Goal: Information Seeking & Learning: Learn about a topic

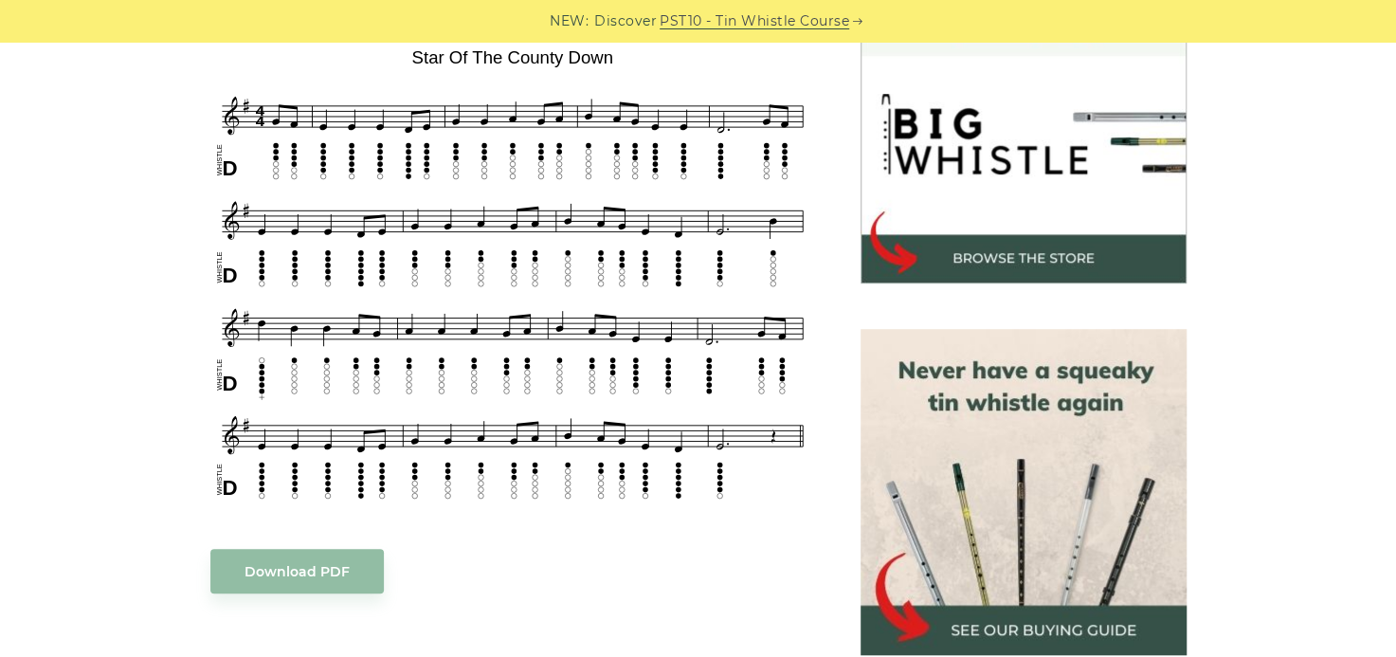
scroll to position [537, 0]
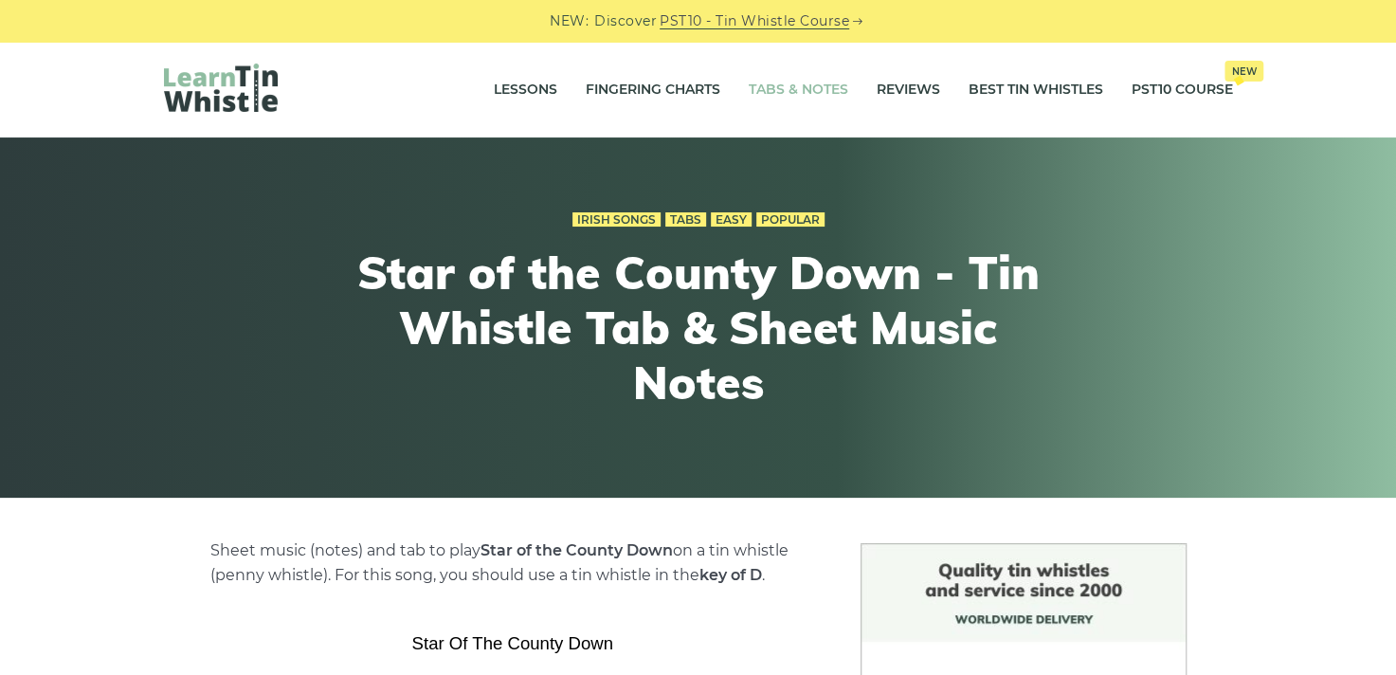
click at [778, 85] on link "Tabs & Notes" at bounding box center [799, 89] width 100 height 47
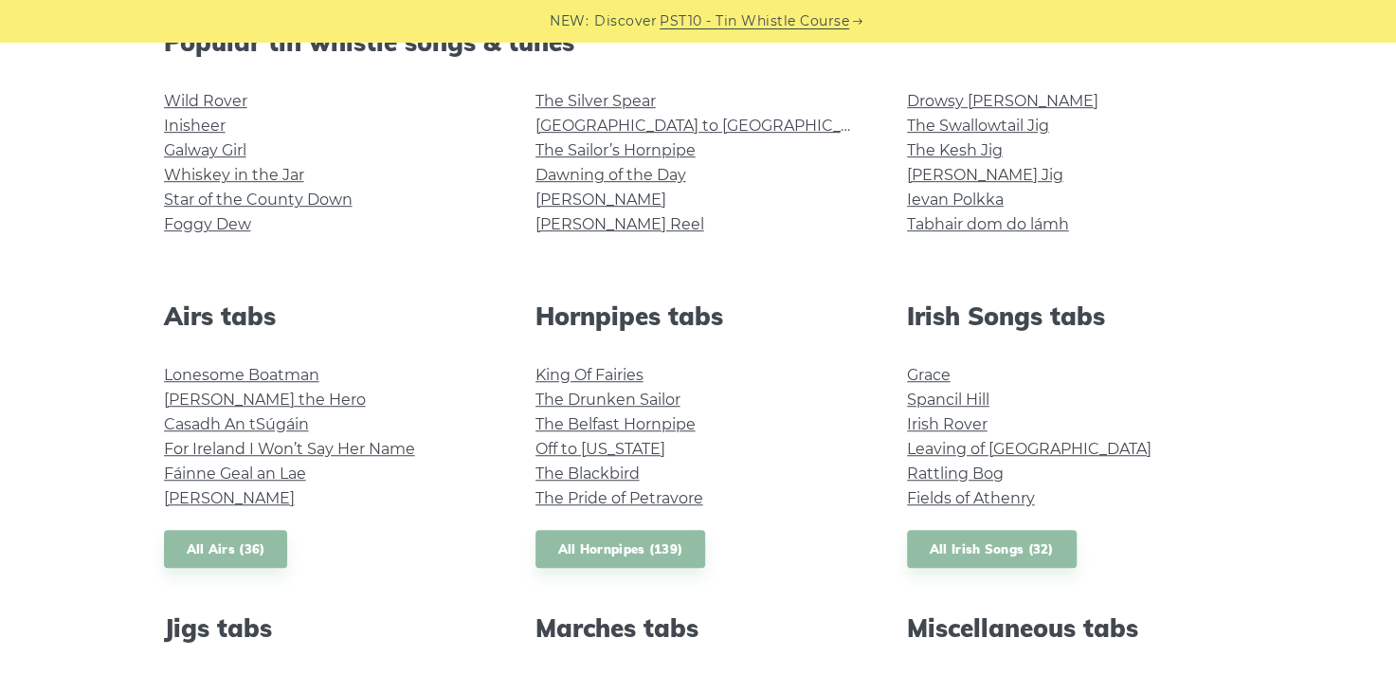
scroll to position [519, 0]
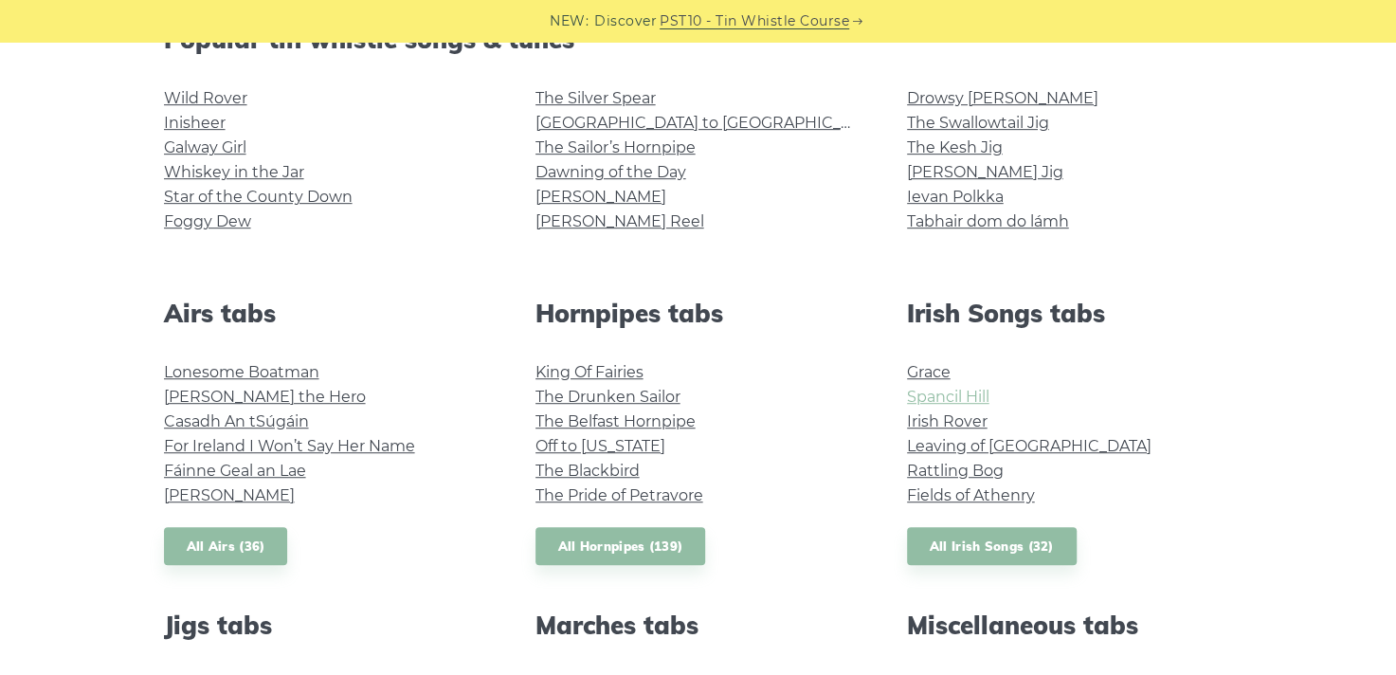
click at [954, 390] on link "Spancil Hill" at bounding box center [948, 397] width 82 height 18
click at [944, 418] on link "Irish Rover" at bounding box center [947, 421] width 81 height 18
click at [956, 494] on link "Fields of Athenry" at bounding box center [971, 495] width 128 height 18
click at [950, 467] on link "Rattling Bog" at bounding box center [955, 471] width 97 height 18
click at [290, 420] on link "Casadh An tSúgáin" at bounding box center [236, 421] width 145 height 18
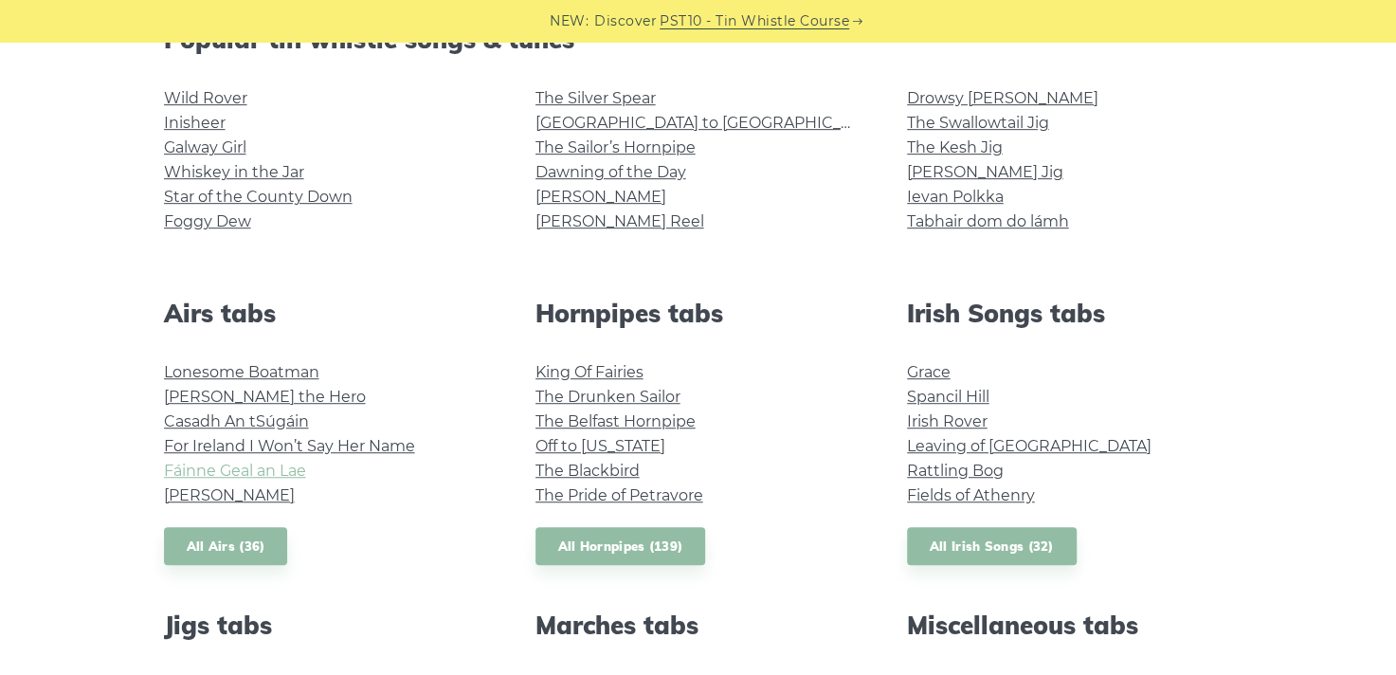
click at [237, 467] on link "Fáinne Geal an Lae" at bounding box center [235, 471] width 142 height 18
click at [383, 447] on link "For Ireland I Won’t Say Her Name" at bounding box center [289, 446] width 251 height 18
click at [578, 493] on link "The Pride of Petravore" at bounding box center [620, 495] width 168 height 18
click at [221, 492] on link "Planxty Davis" at bounding box center [229, 495] width 131 height 18
click at [584, 441] on link "Off to California" at bounding box center [601, 446] width 130 height 18
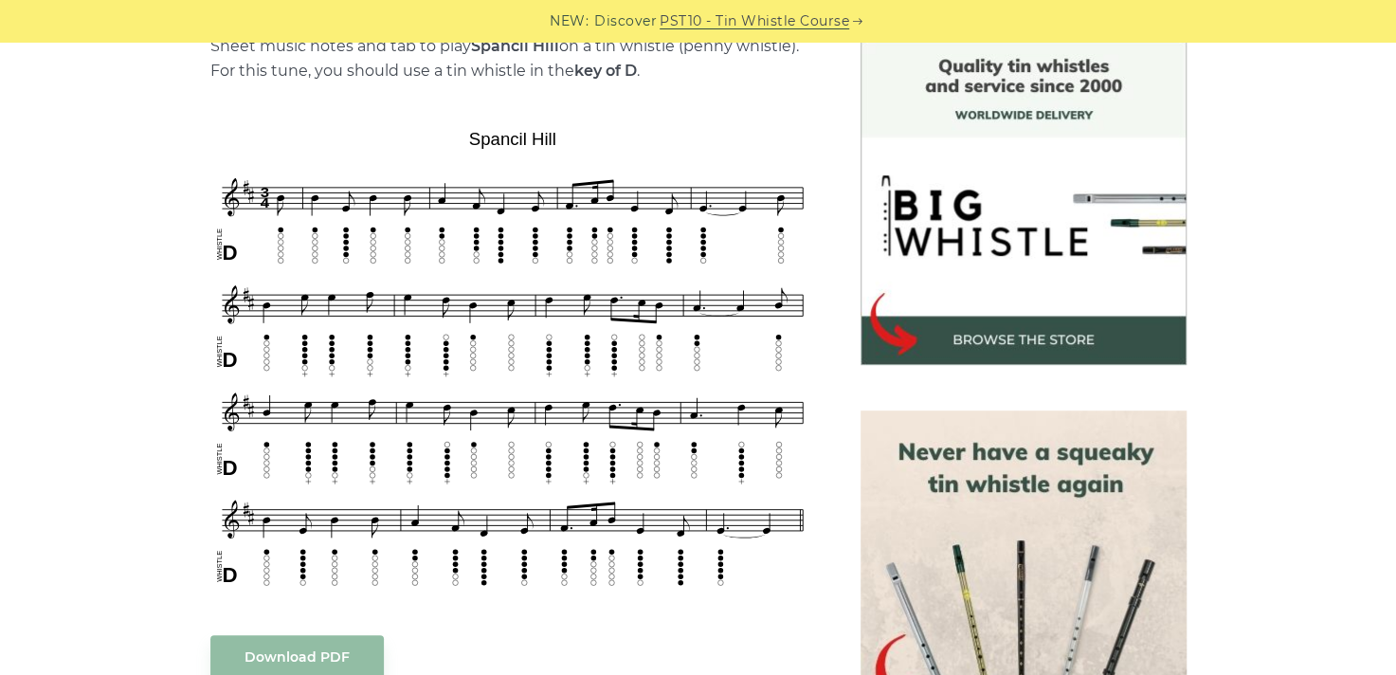
scroll to position [507, 0]
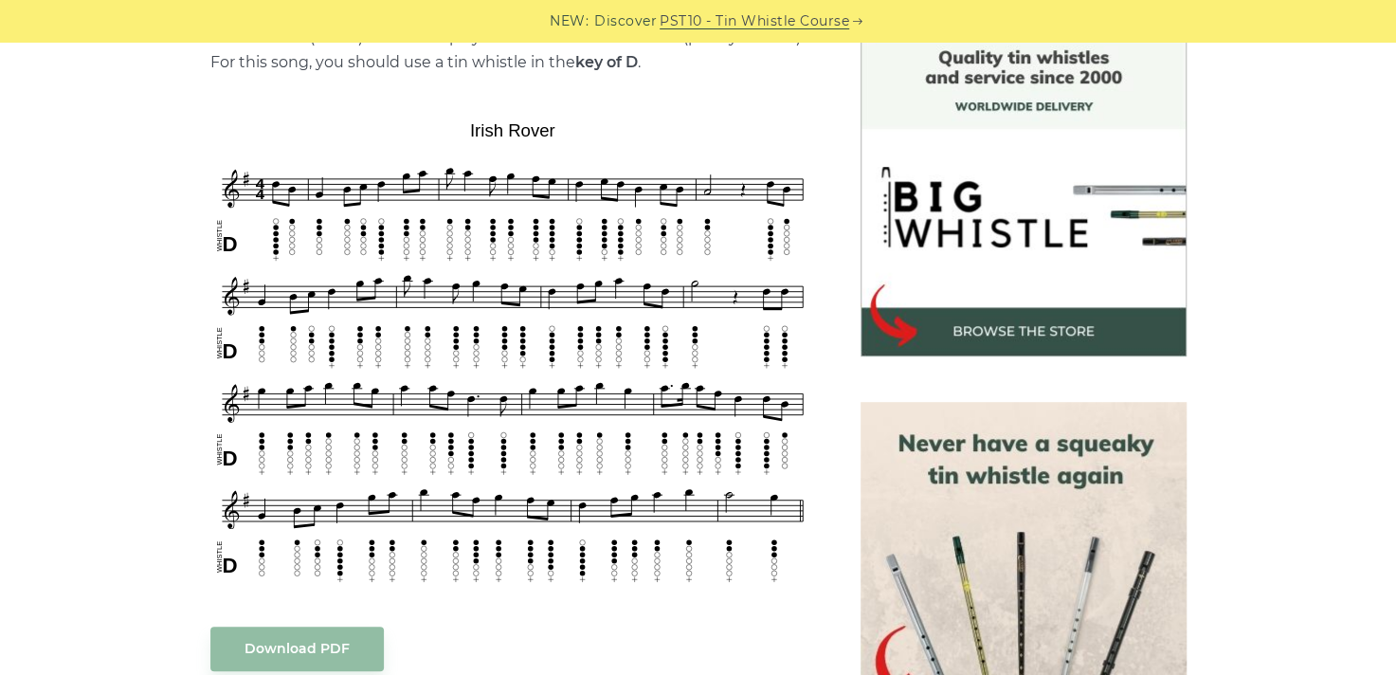
scroll to position [561, 0]
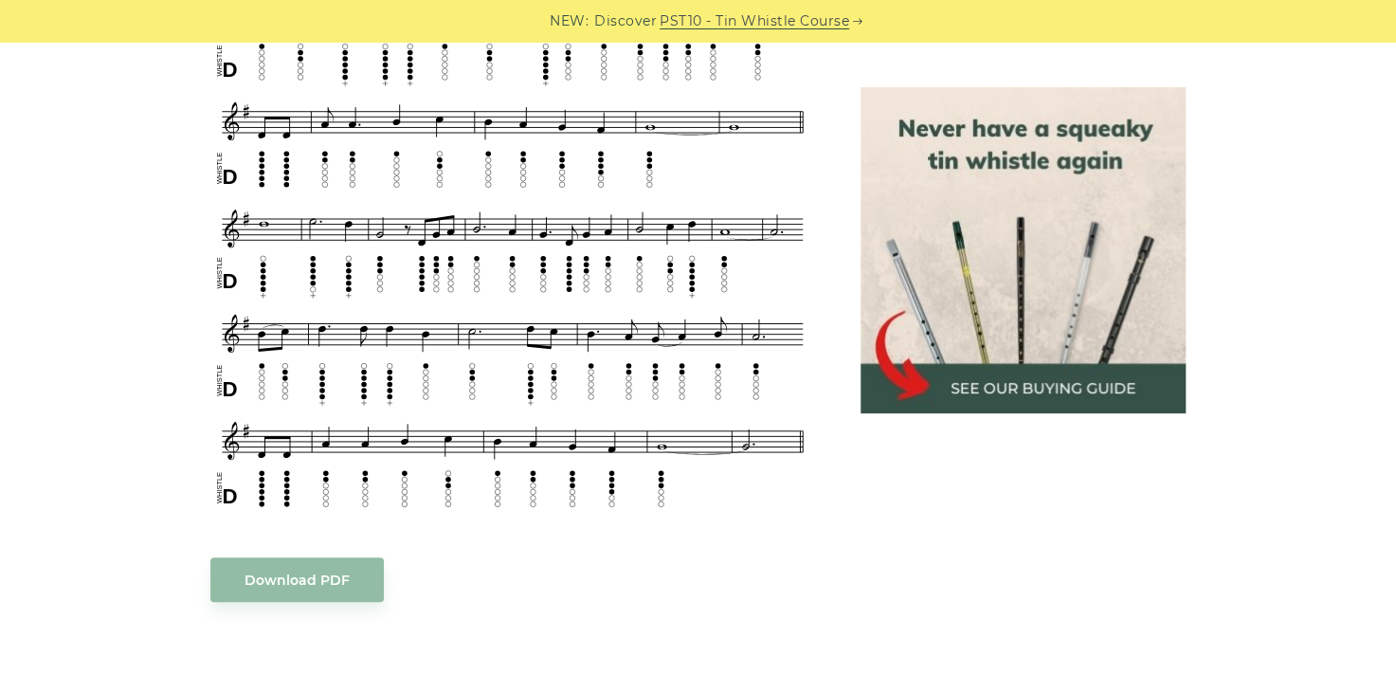
scroll to position [915, 0]
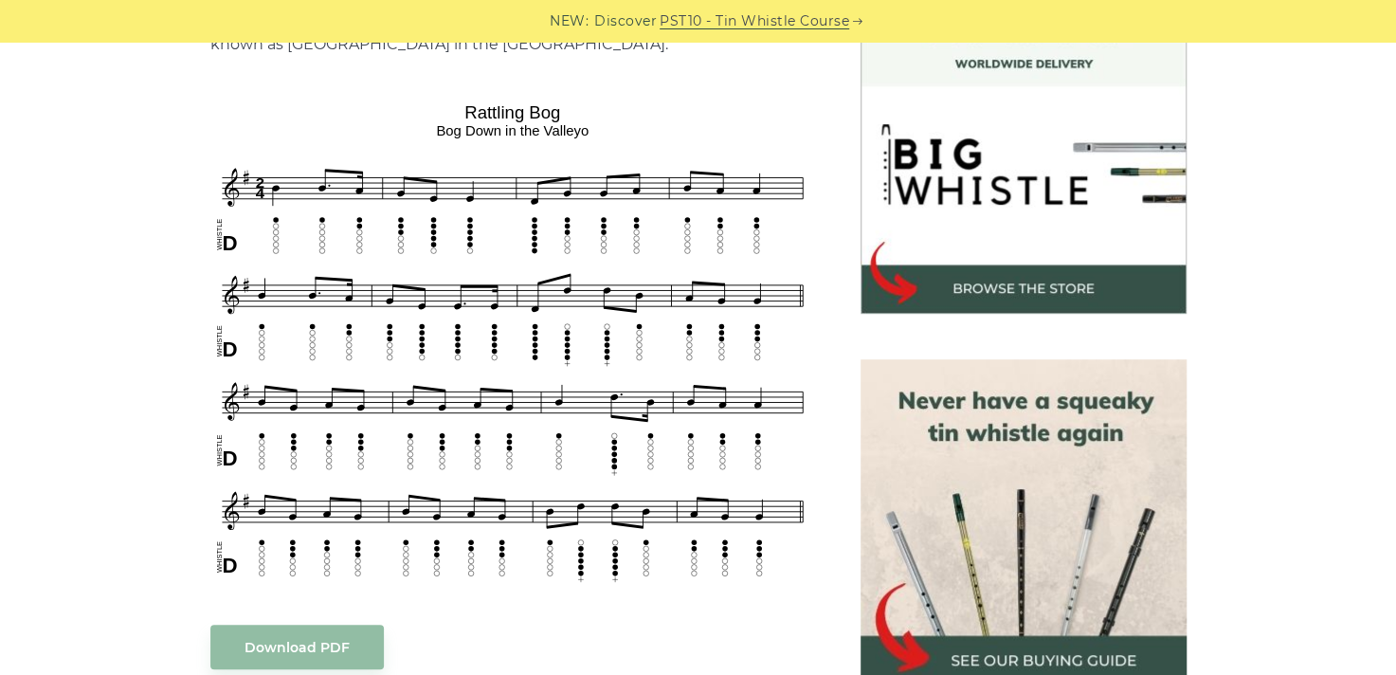
scroll to position [615, 0]
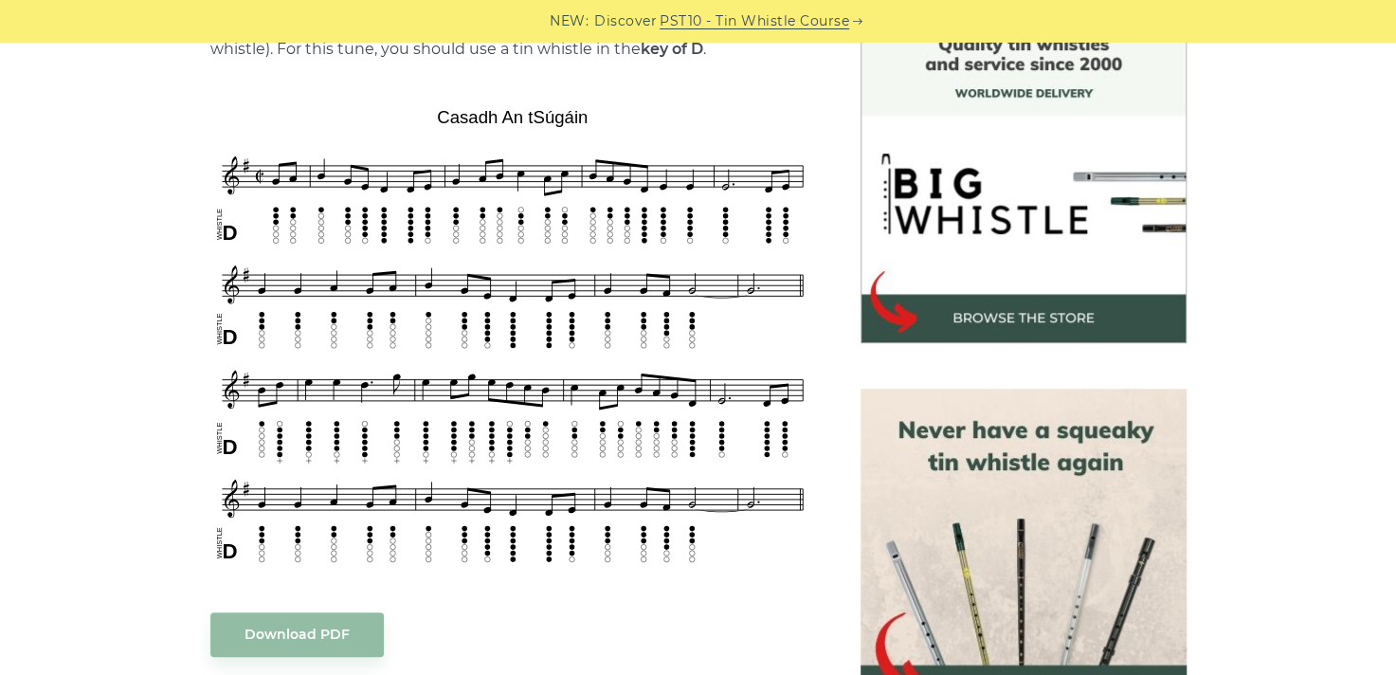
scroll to position [529, 0]
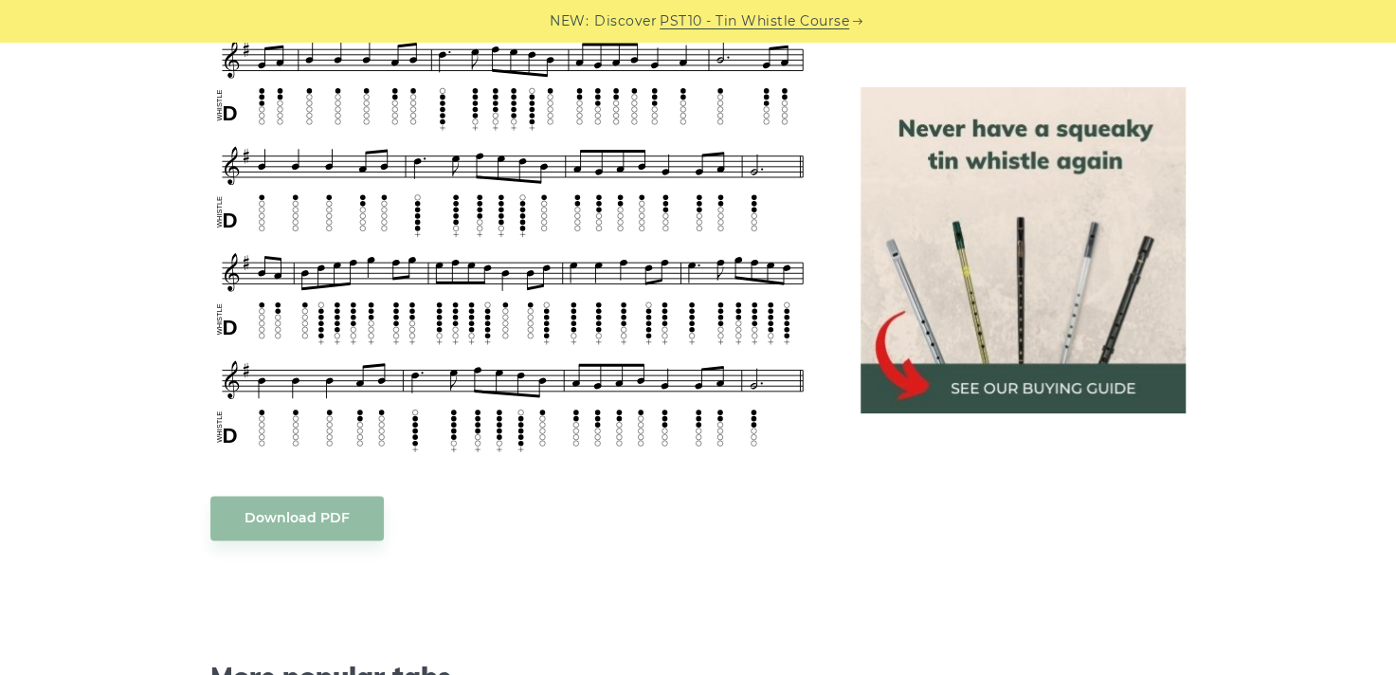
scroll to position [1189, 0]
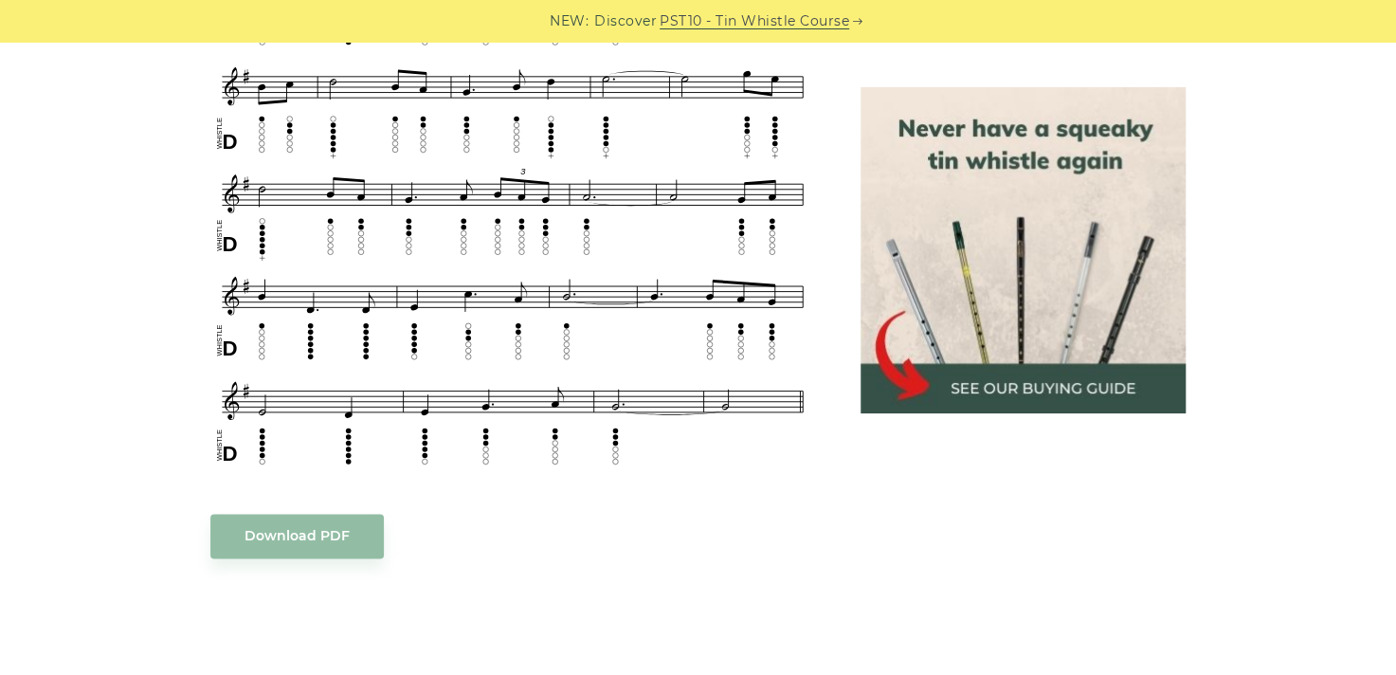
scroll to position [1079, 0]
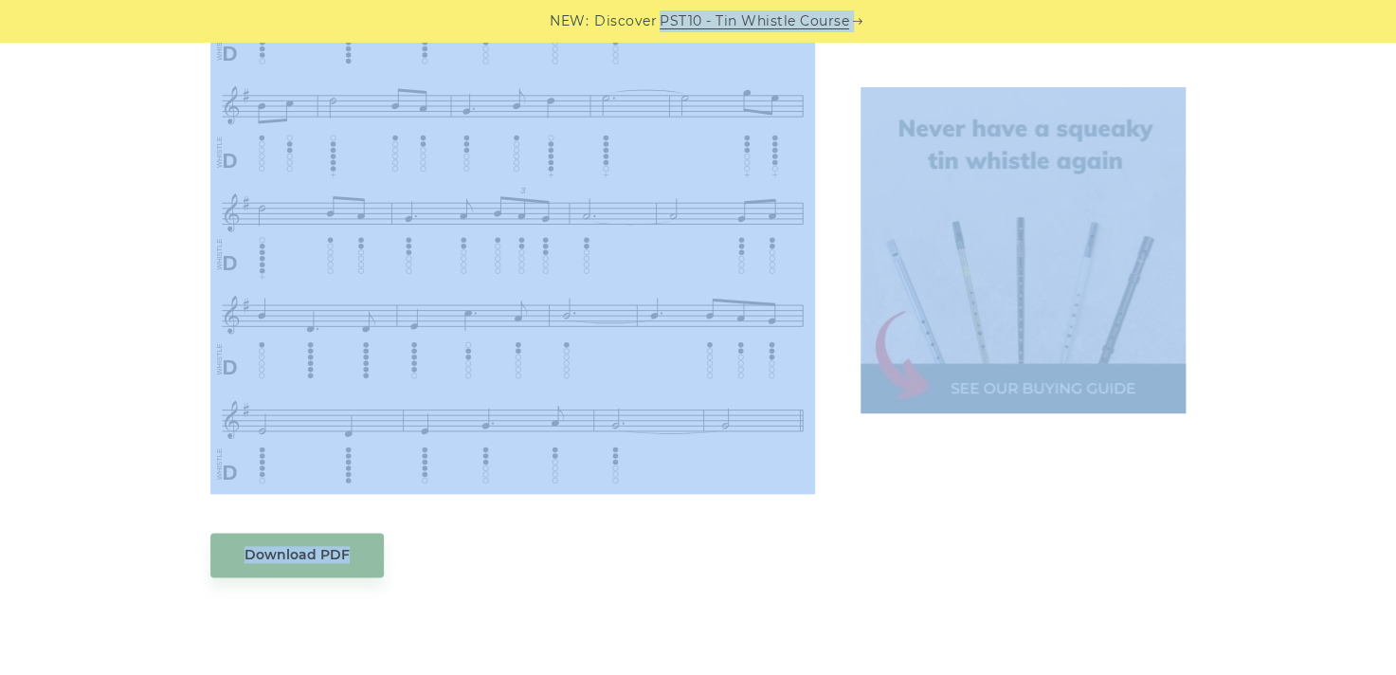
drag, startPoint x: 889, startPoint y: 7, endPoint x: 542, endPoint y: -21, distance: 348.1
click at [542, 0] on html "NEW: Discover PST10 - Tin Whistle Course Lessons Fingering Charts Tabs & Notes …" at bounding box center [698, 626] width 1396 height 3367
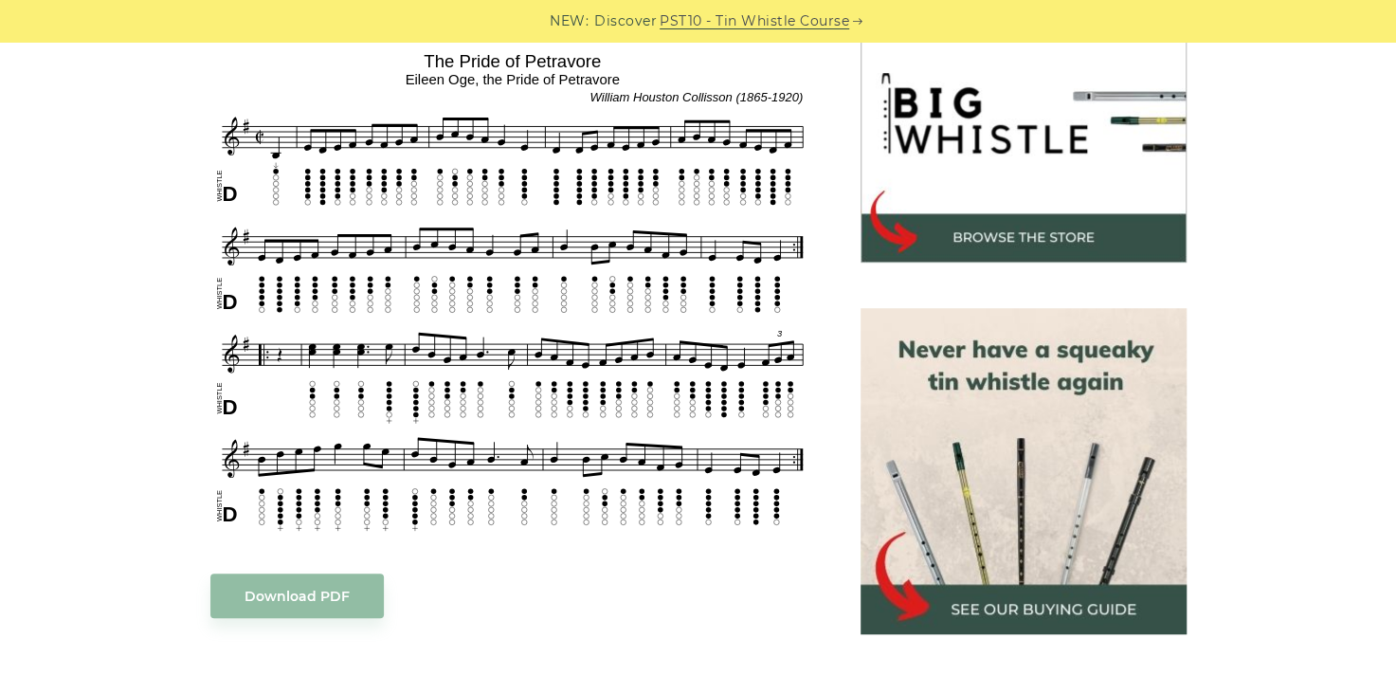
scroll to position [647, 0]
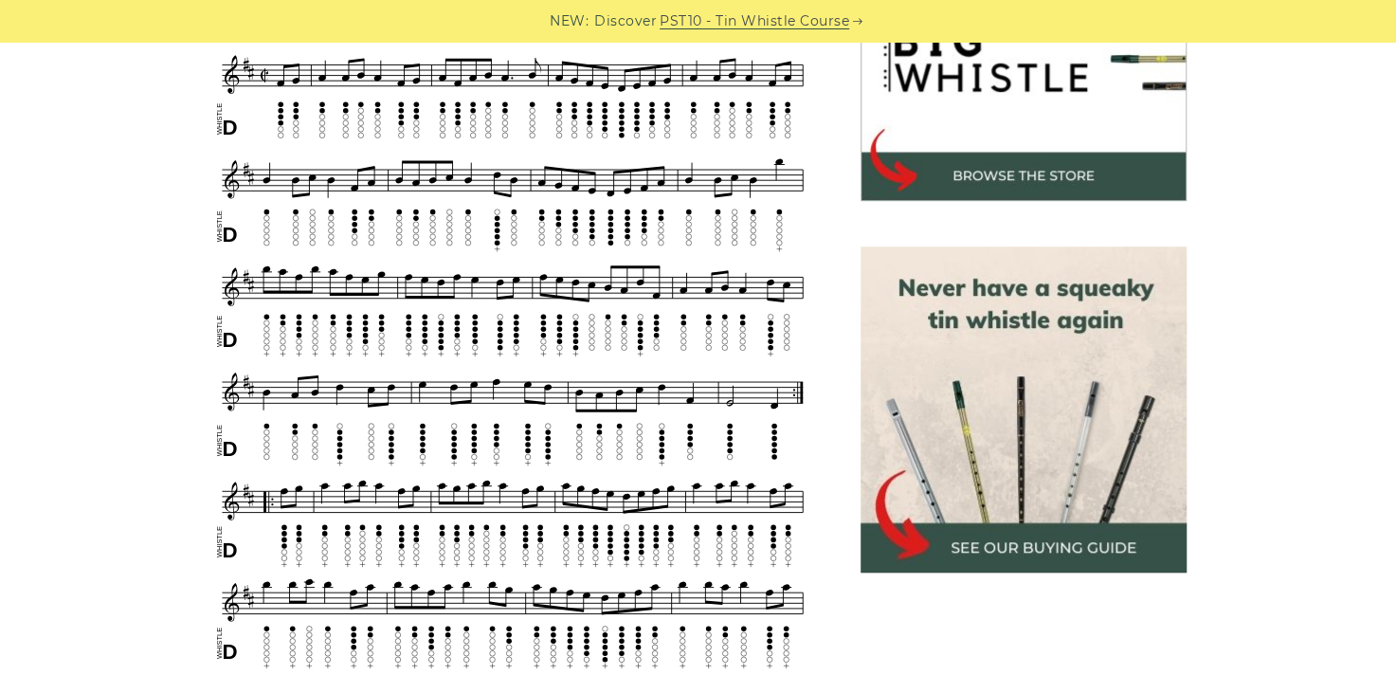
scroll to position [669, 0]
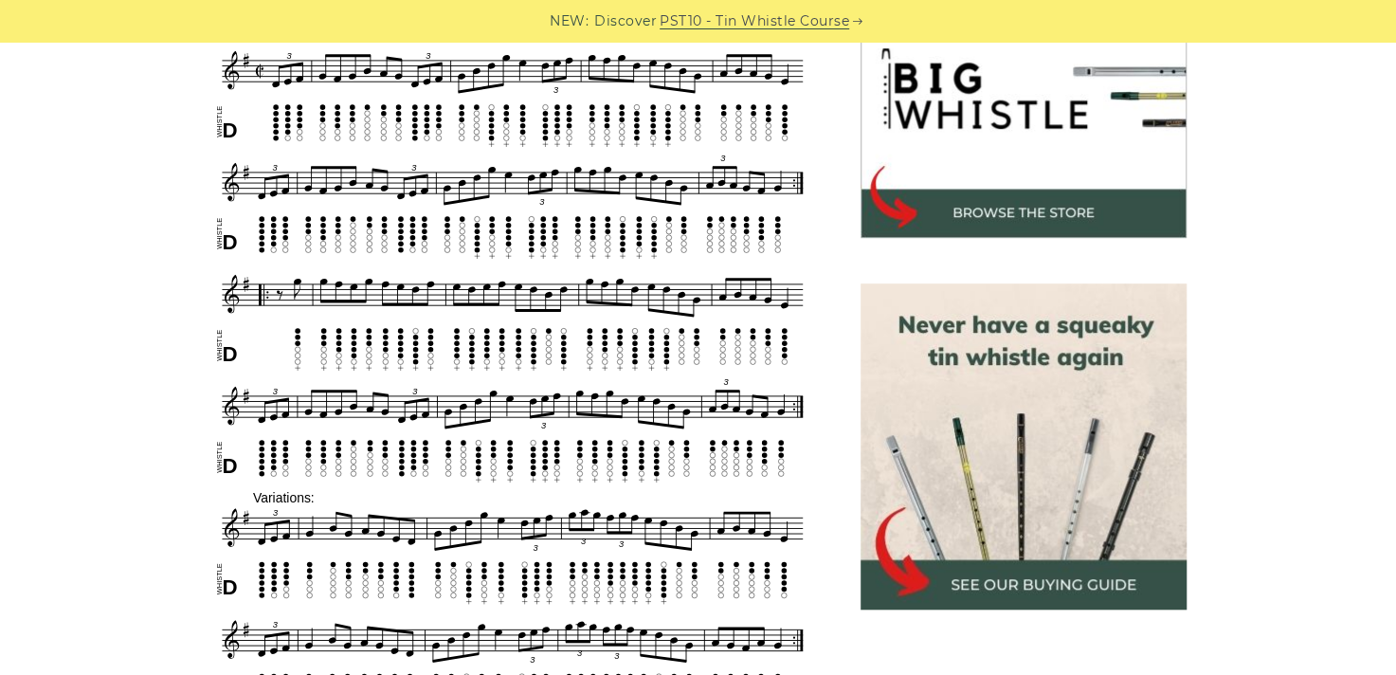
scroll to position [635, 0]
